Goal: Find specific page/section: Find specific page/section

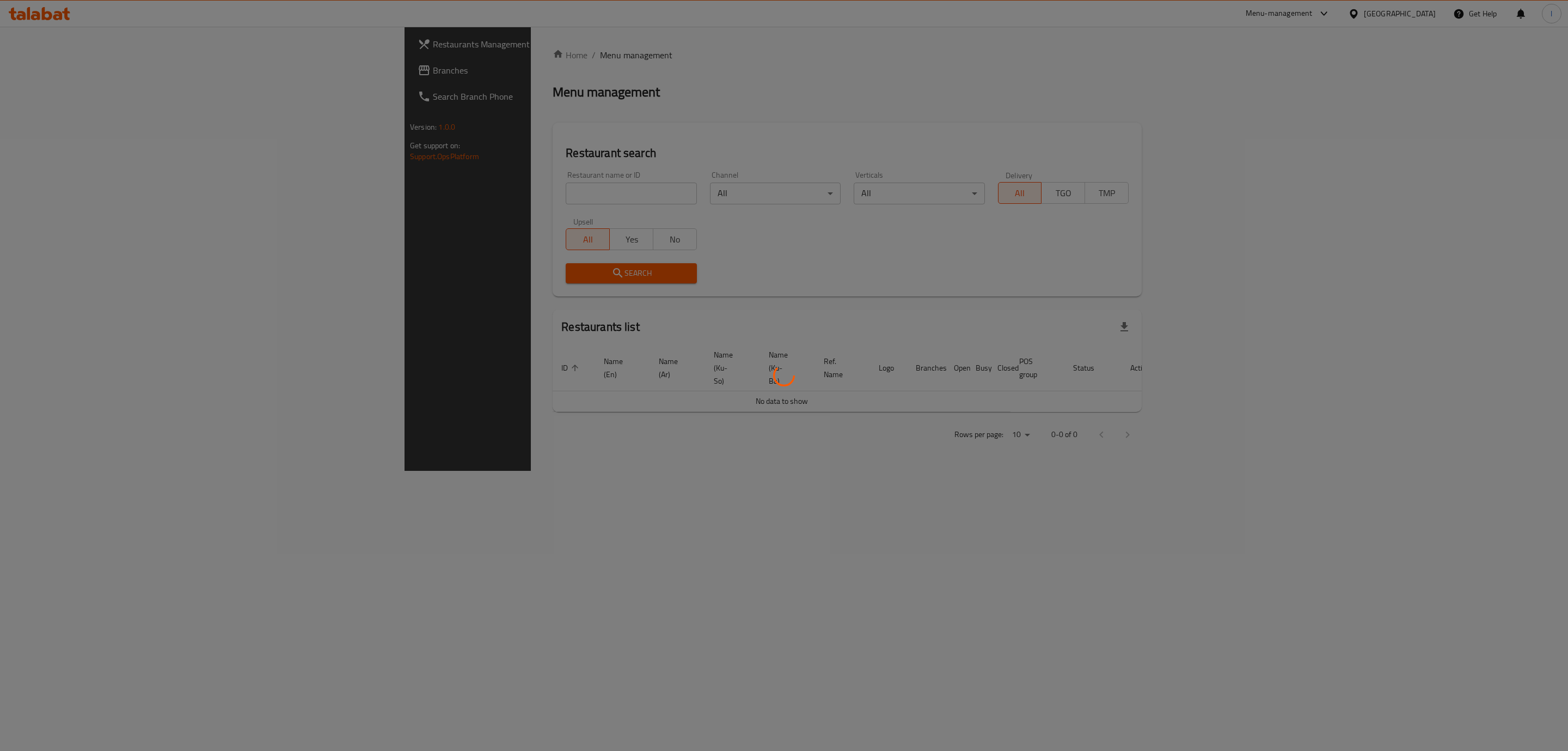
click at [350, 183] on div at bounding box center [784, 375] width 1568 height 751
click at [333, 192] on div at bounding box center [784, 375] width 1568 height 751
click at [300, 195] on div at bounding box center [784, 375] width 1568 height 751
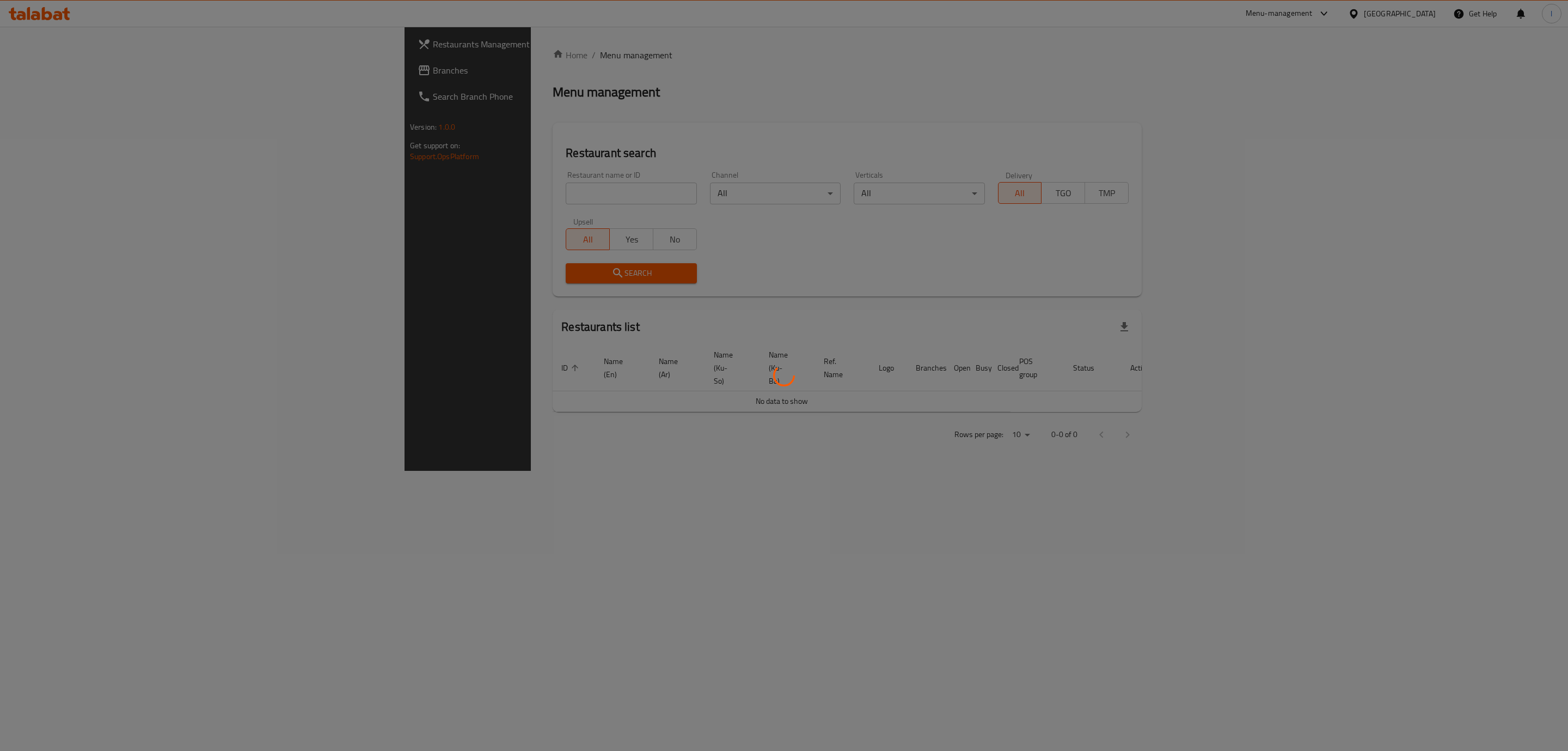
click at [317, 186] on div at bounding box center [784, 375] width 1568 height 751
click at [314, 200] on div at bounding box center [784, 375] width 1568 height 751
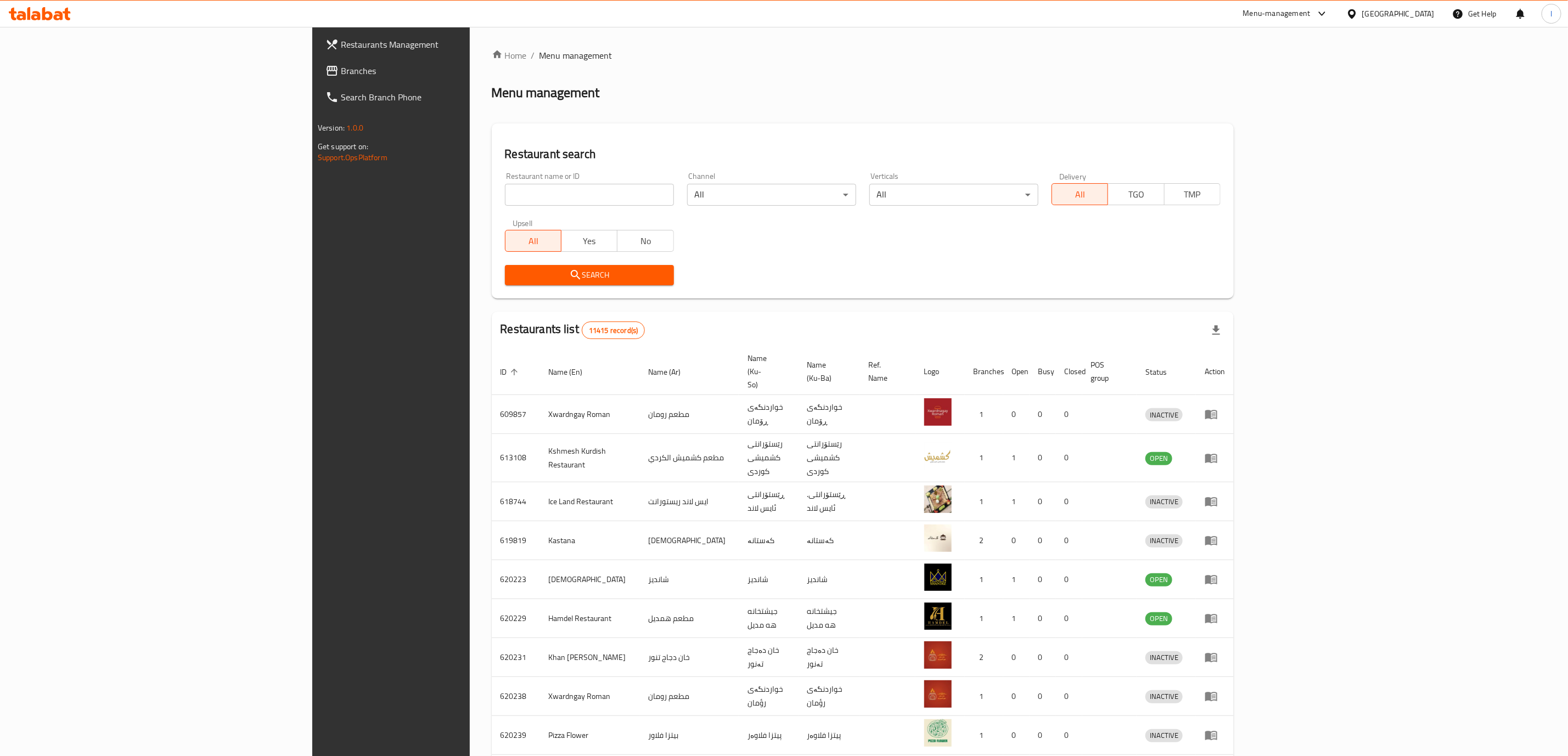
drag, startPoint x: 494, startPoint y: 214, endPoint x: 507, endPoint y: 196, distance: 22.2
click at [500, 208] on div "Restaurant name or ID Restaurant name or ID Channel All ​ Verticals All ​ Deliv…" at bounding box center [862, 229] width 729 height 126
click at [510, 194] on input "search" at bounding box center [589, 195] width 169 height 22
paste input "Gas Ranjdar"
type input "Gas Ranjdar"
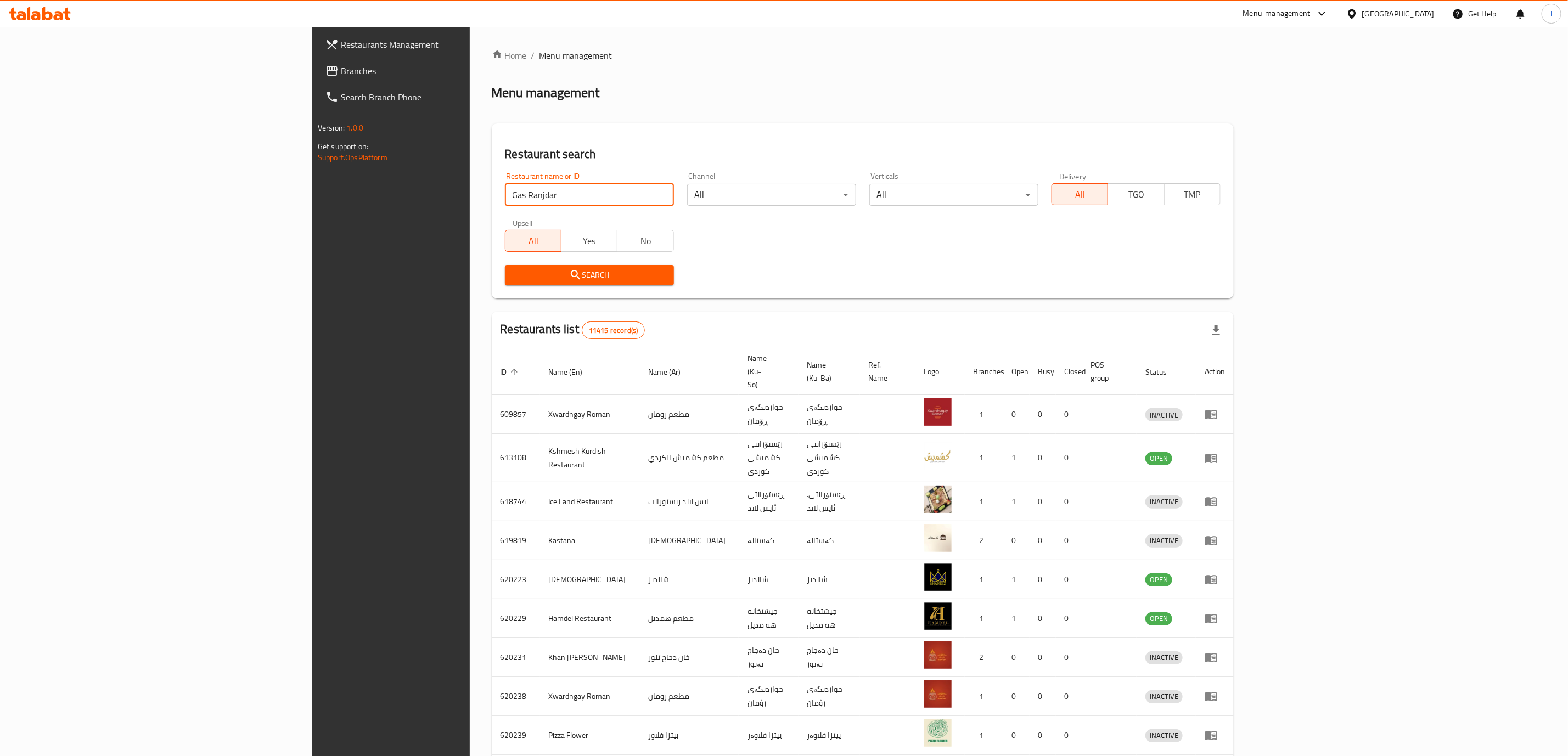
drag, startPoint x: 439, startPoint y: 306, endPoint x: 448, endPoint y: 300, distance: 10.8
click at [492, 305] on div "Home / Menu management Menu management Restaurant search Restaurant name or ID …" at bounding box center [862, 439] width 742 height 782
click at [498, 286] on div "Search" at bounding box center [589, 275] width 182 height 33
click at [514, 280] on span "Search" at bounding box center [589, 275] width 151 height 14
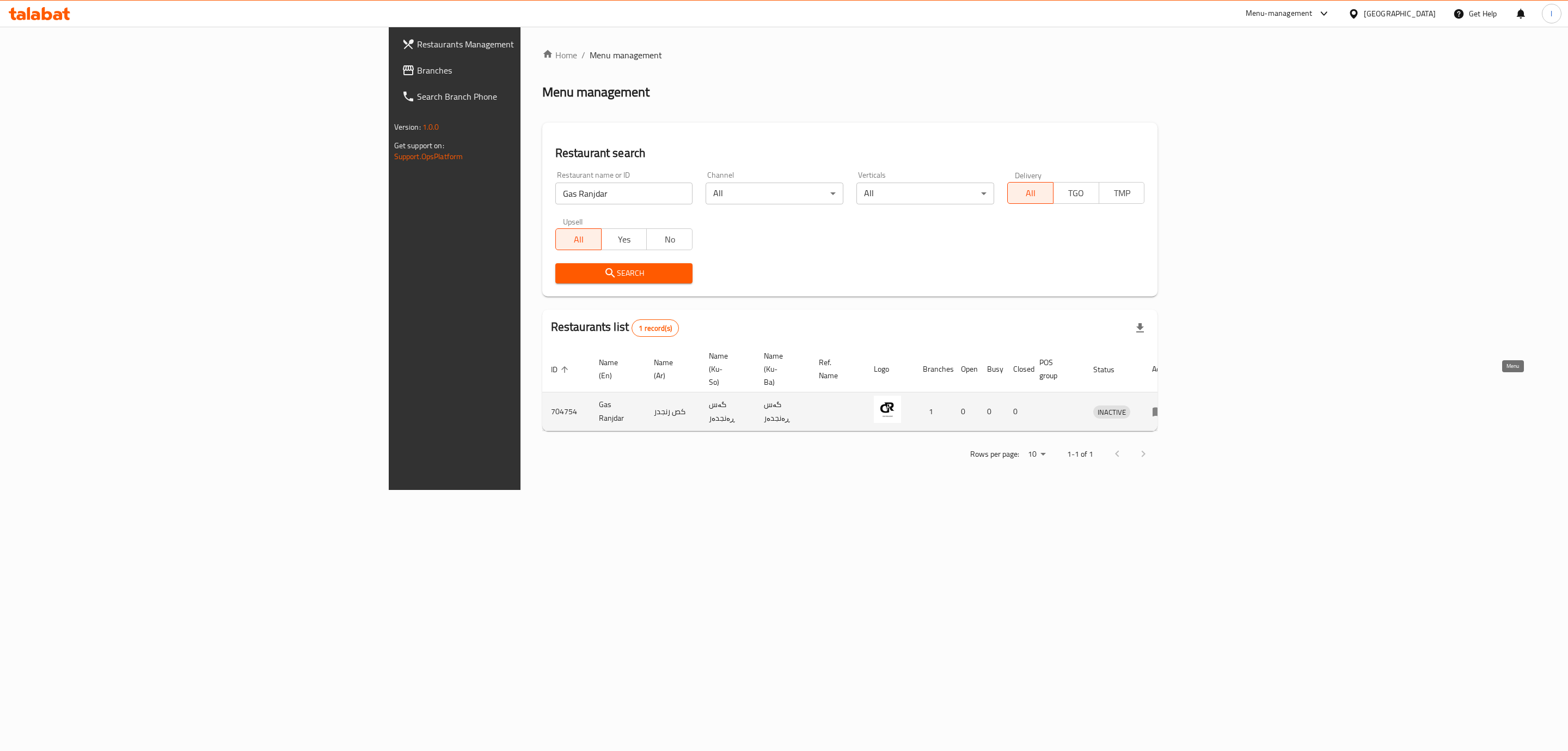
click at [1165, 405] on icon "enhanced table" at bounding box center [1159, 411] width 13 height 13
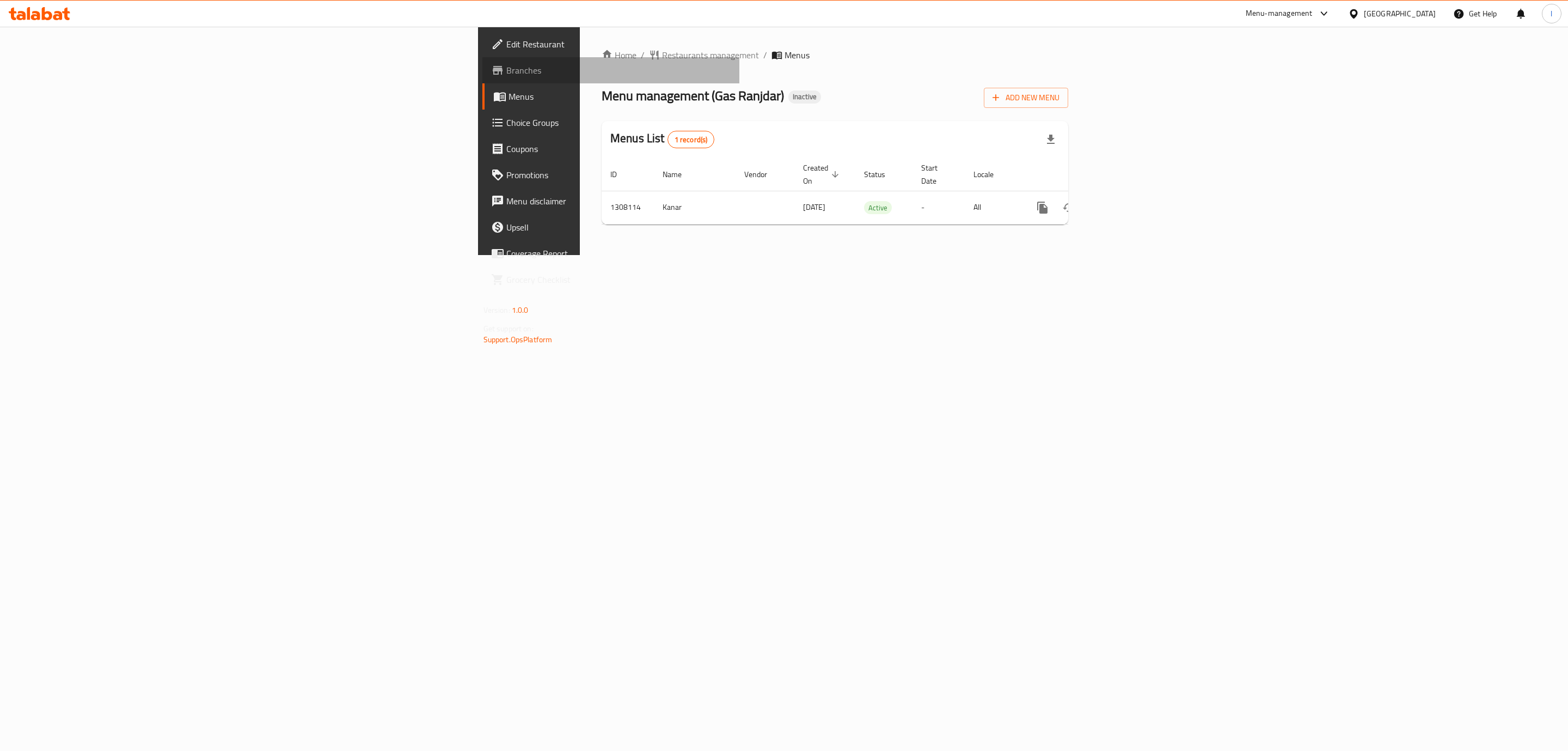
click at [506, 70] on span "Branches" at bounding box center [618, 70] width 225 height 13
